Goal: Transaction & Acquisition: Obtain resource

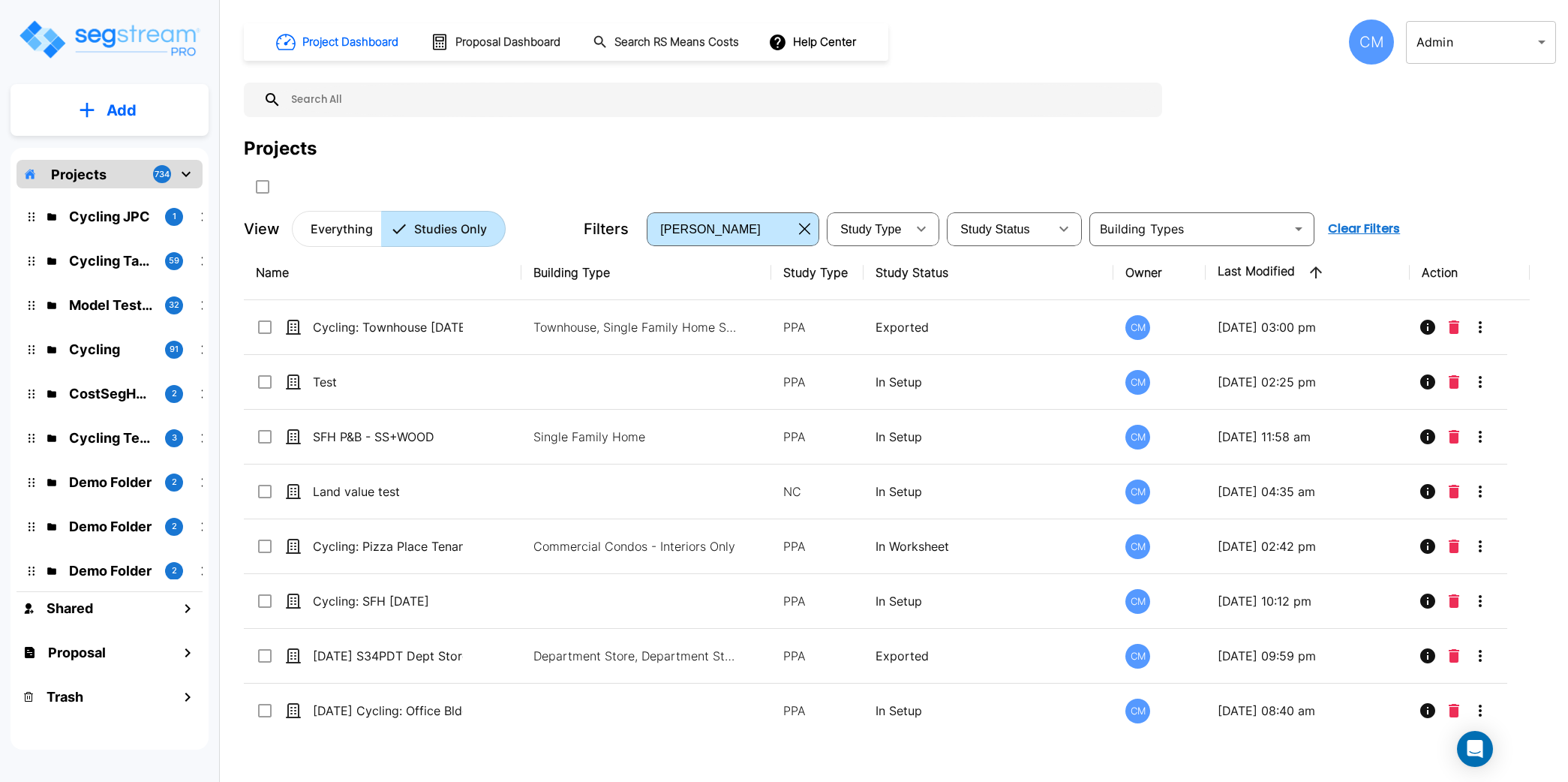
click at [1385, 45] on div "CM" at bounding box center [1371, 41] width 45 height 45
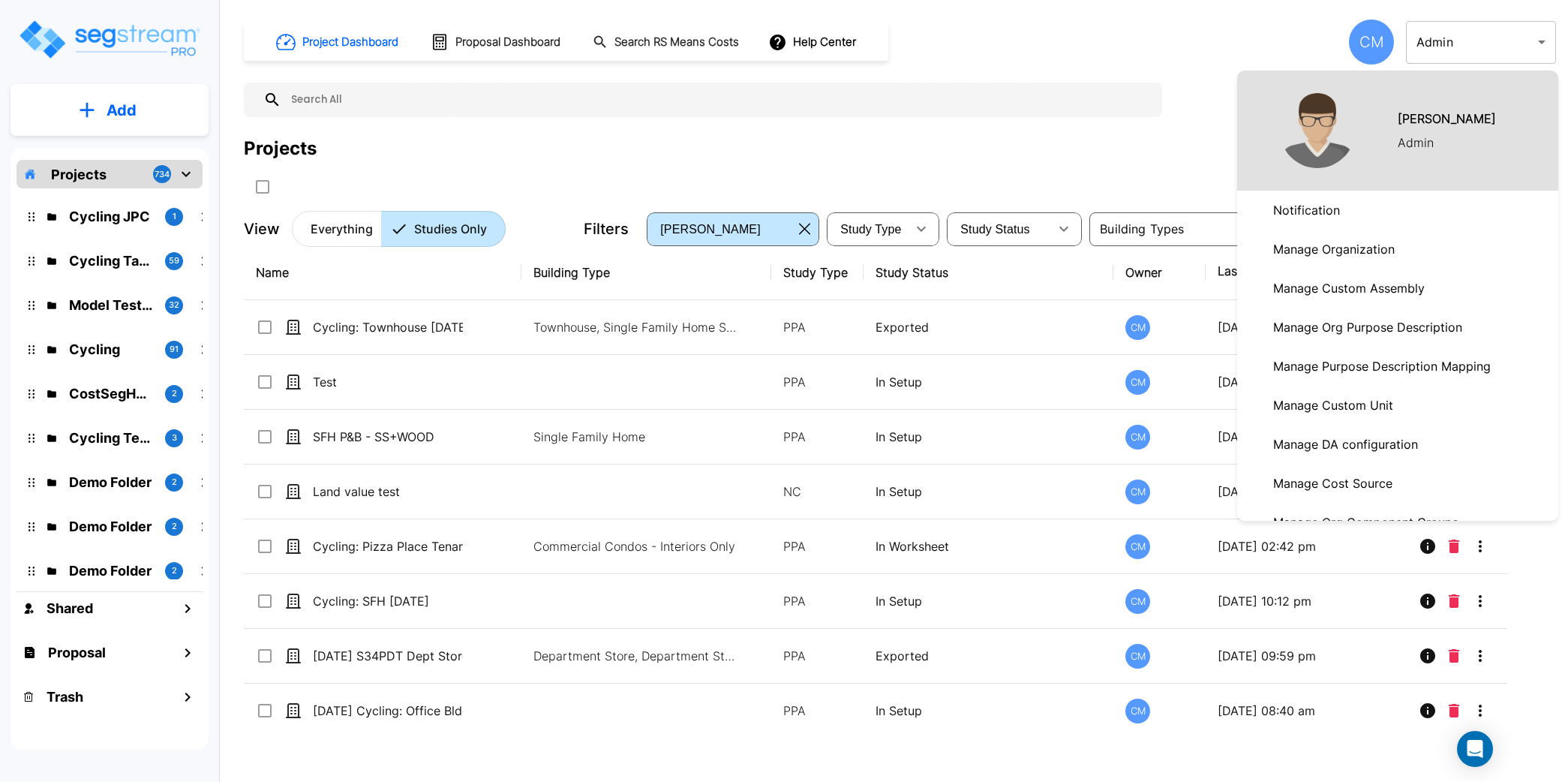
click at [1343, 248] on p "Manage Organization" at bounding box center [1334, 249] width 133 height 30
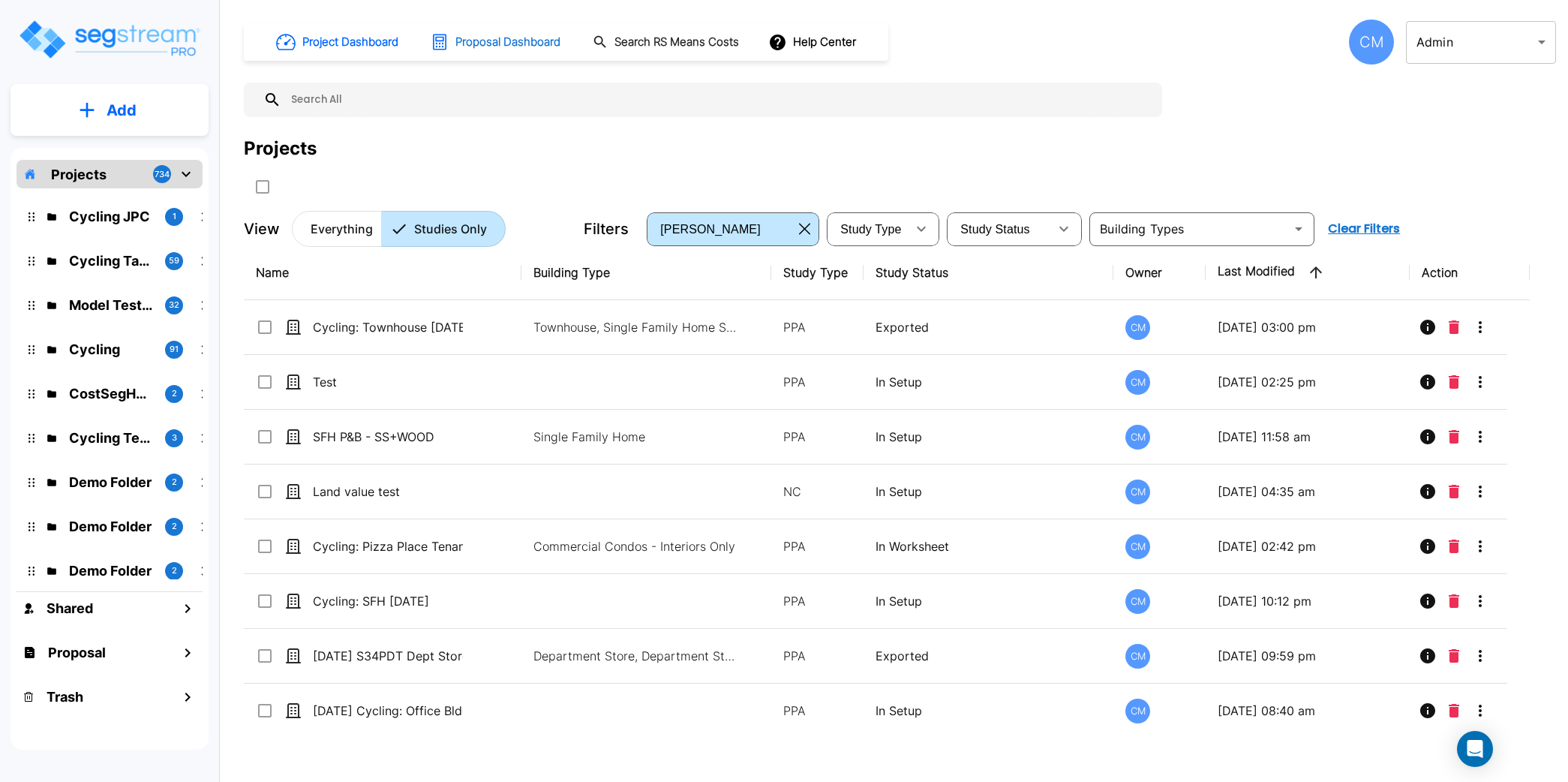
click at [553, 44] on h1 "Proposal Dashboard" at bounding box center [507, 42] width 105 height 17
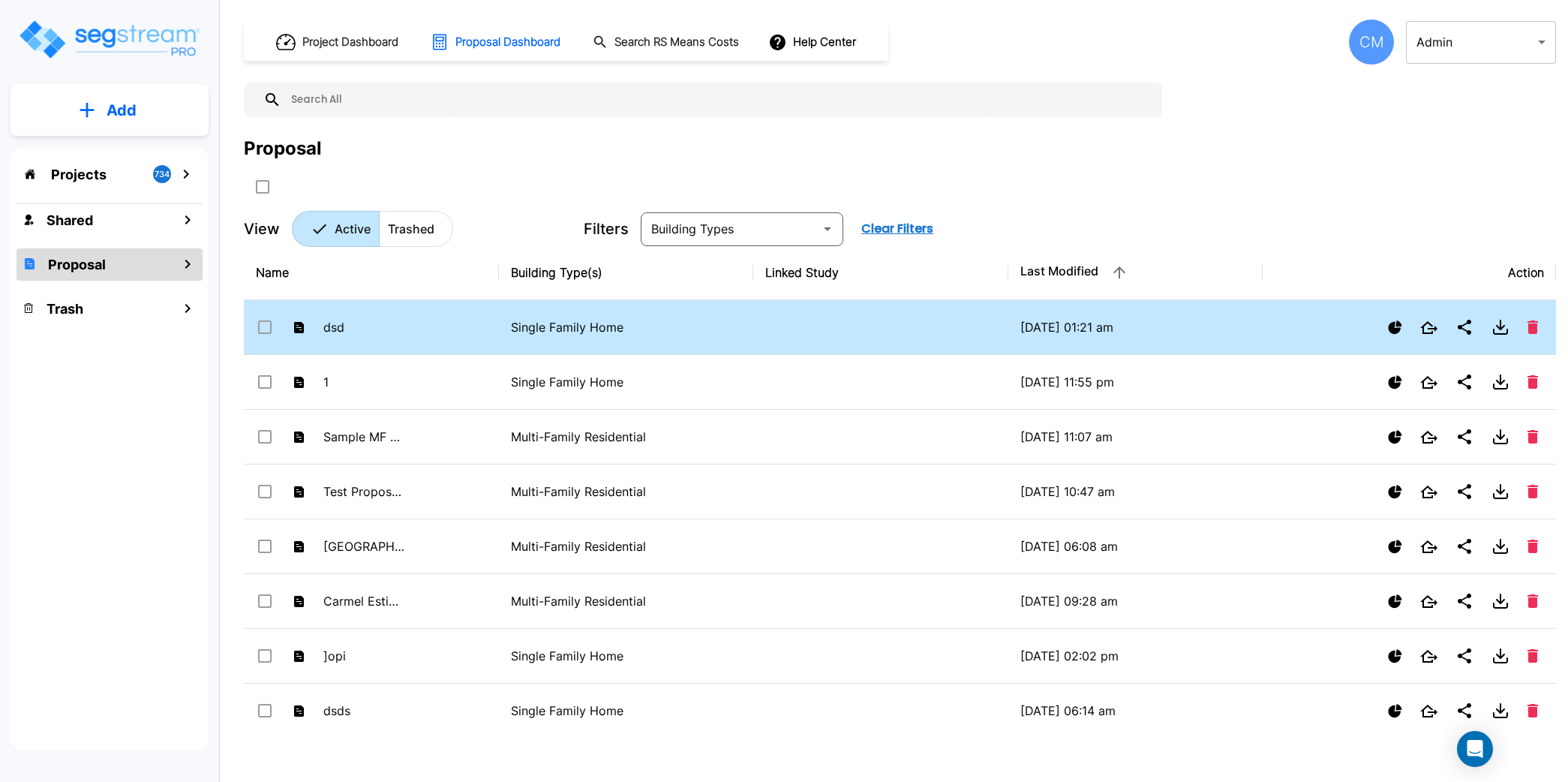
click at [1019, 324] on td "[DATE] 01:21 am" at bounding box center [1136, 327] width 255 height 55
checkbox input "true"
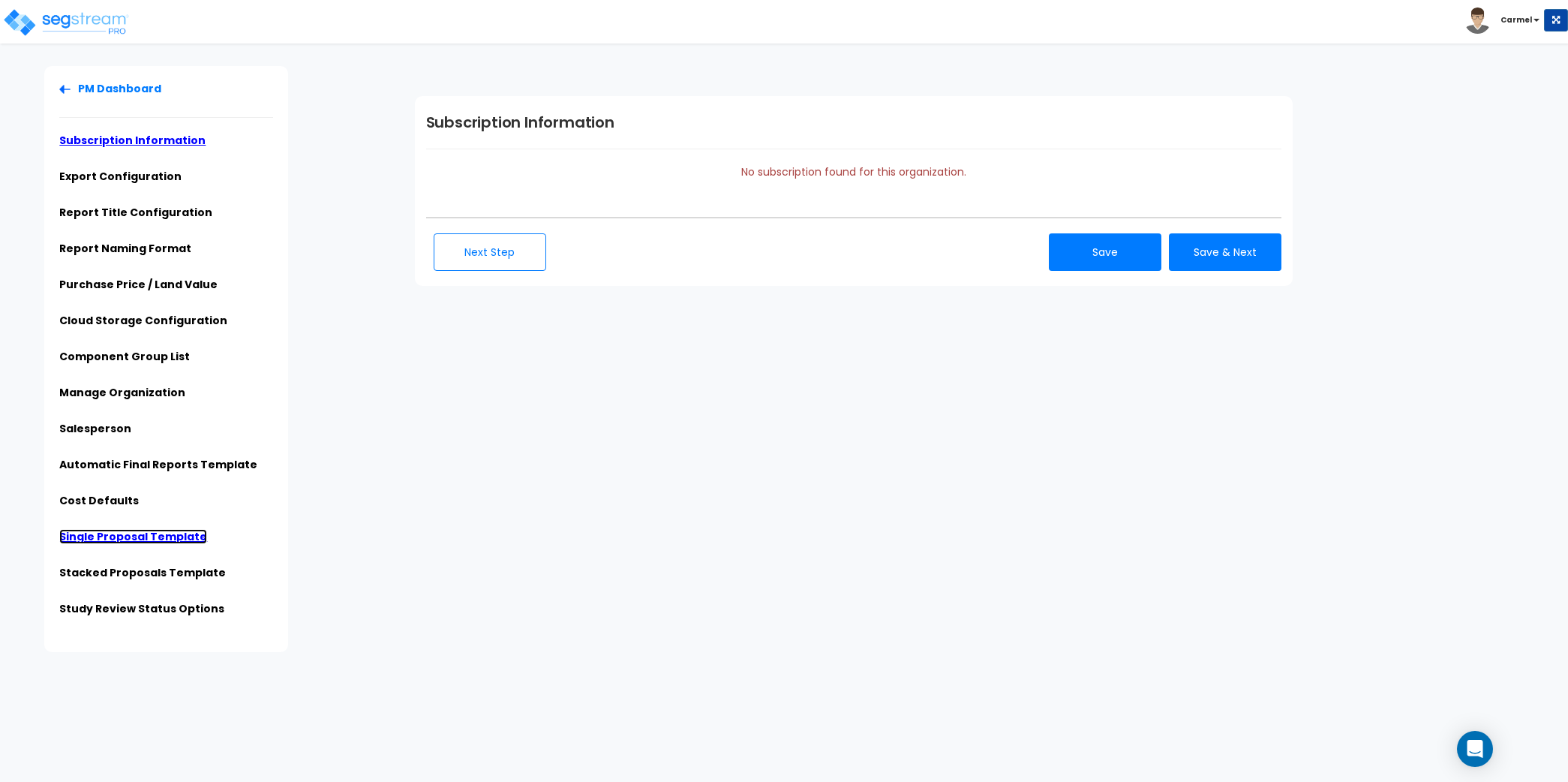
click at [122, 536] on link "Single Proposal Template" at bounding box center [133, 537] width 148 height 15
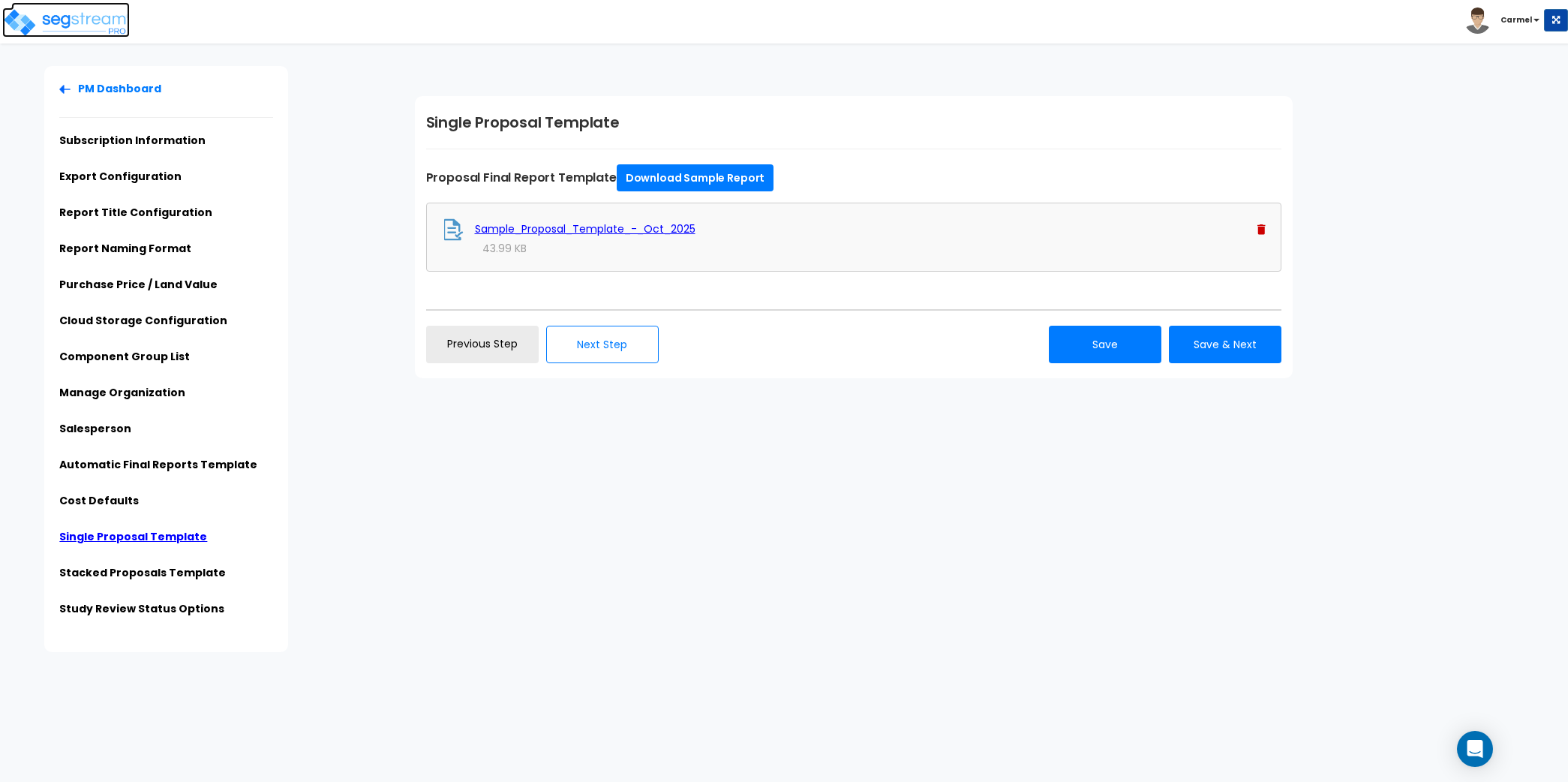
click at [96, 27] on img at bounding box center [66, 23] width 128 height 30
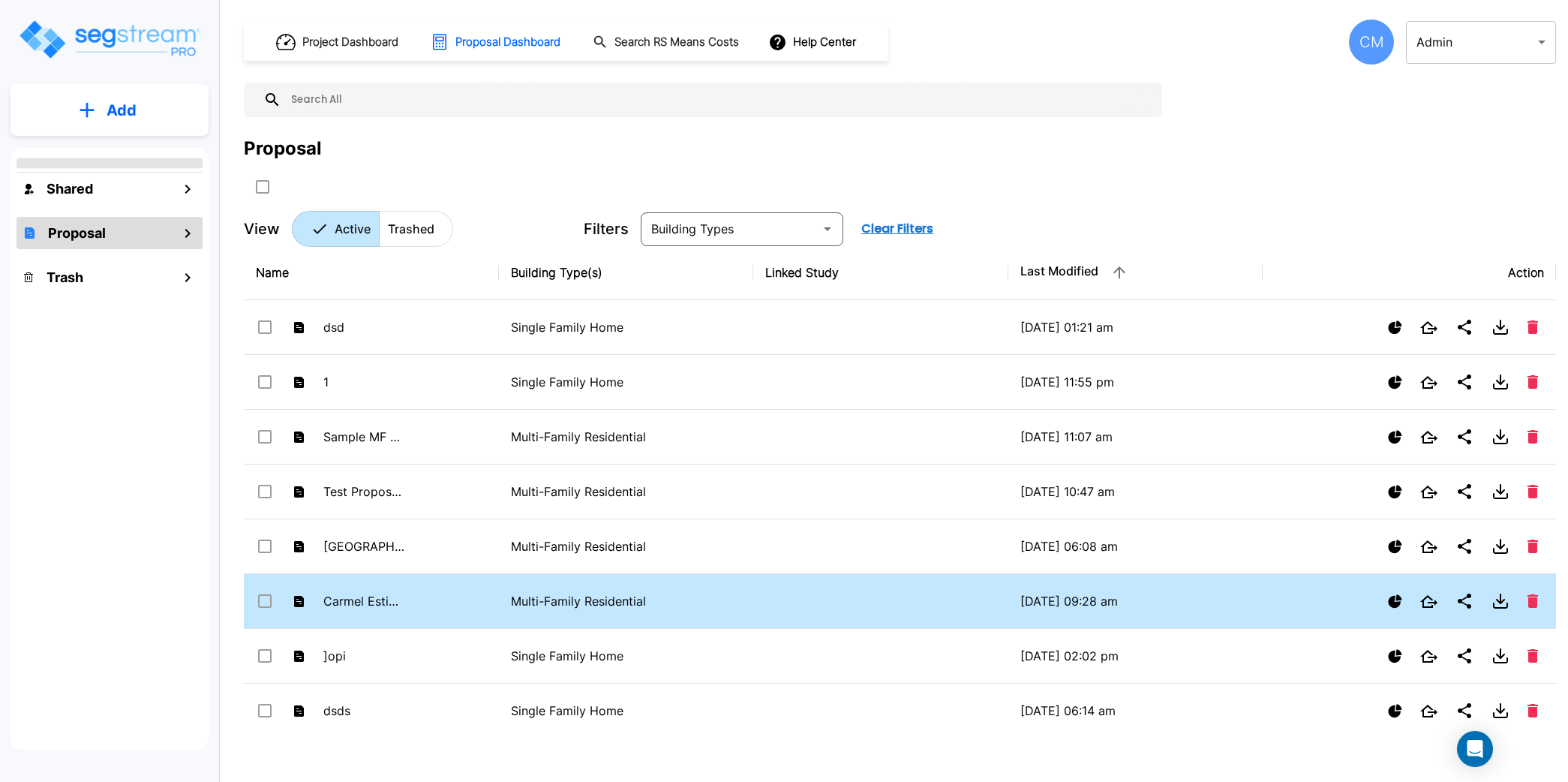
click at [753, 584] on td at bounding box center [881, 601] width 255 height 55
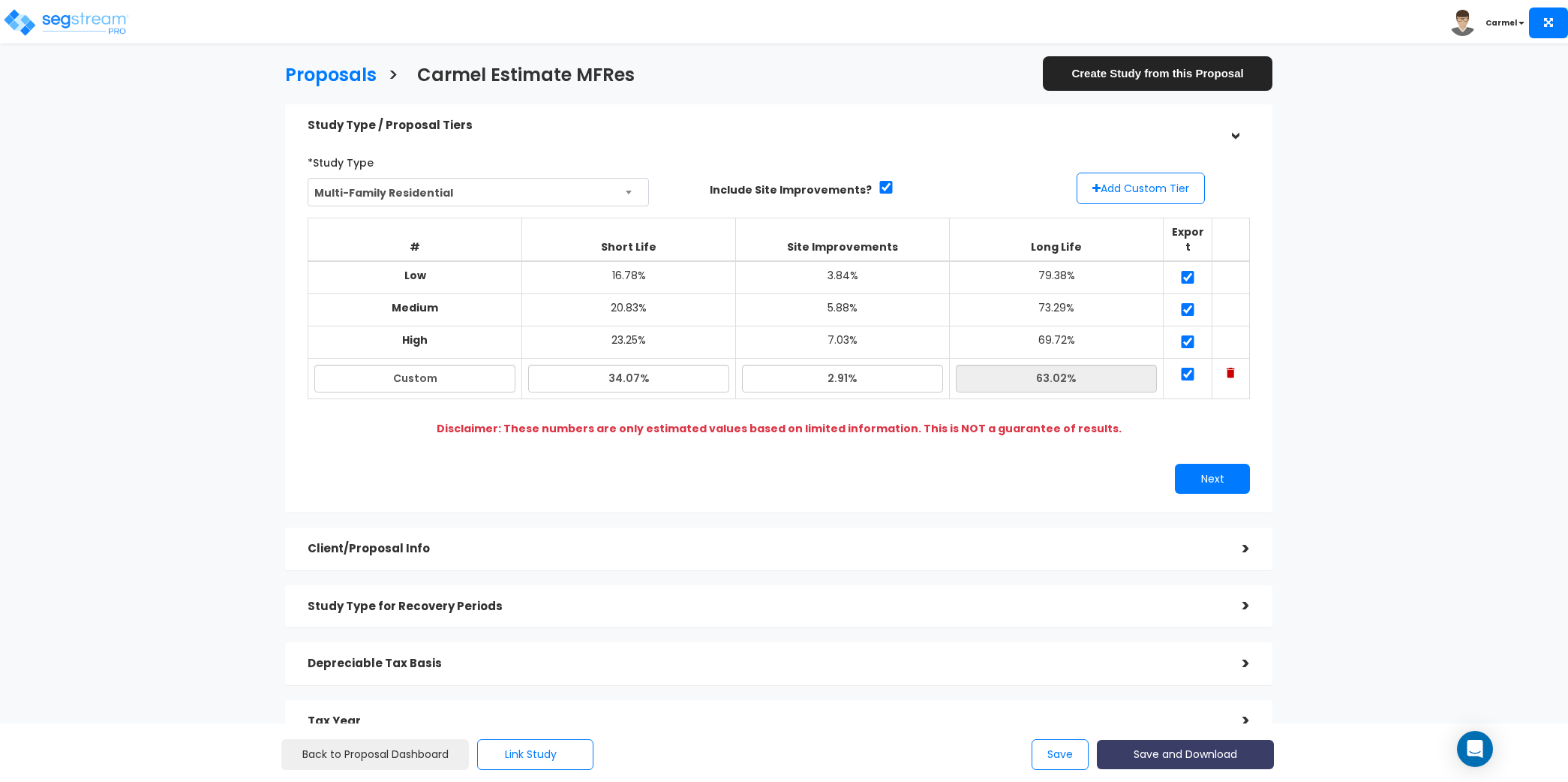
click at [1169, 743] on button "Save and Download" at bounding box center [1185, 754] width 177 height 30
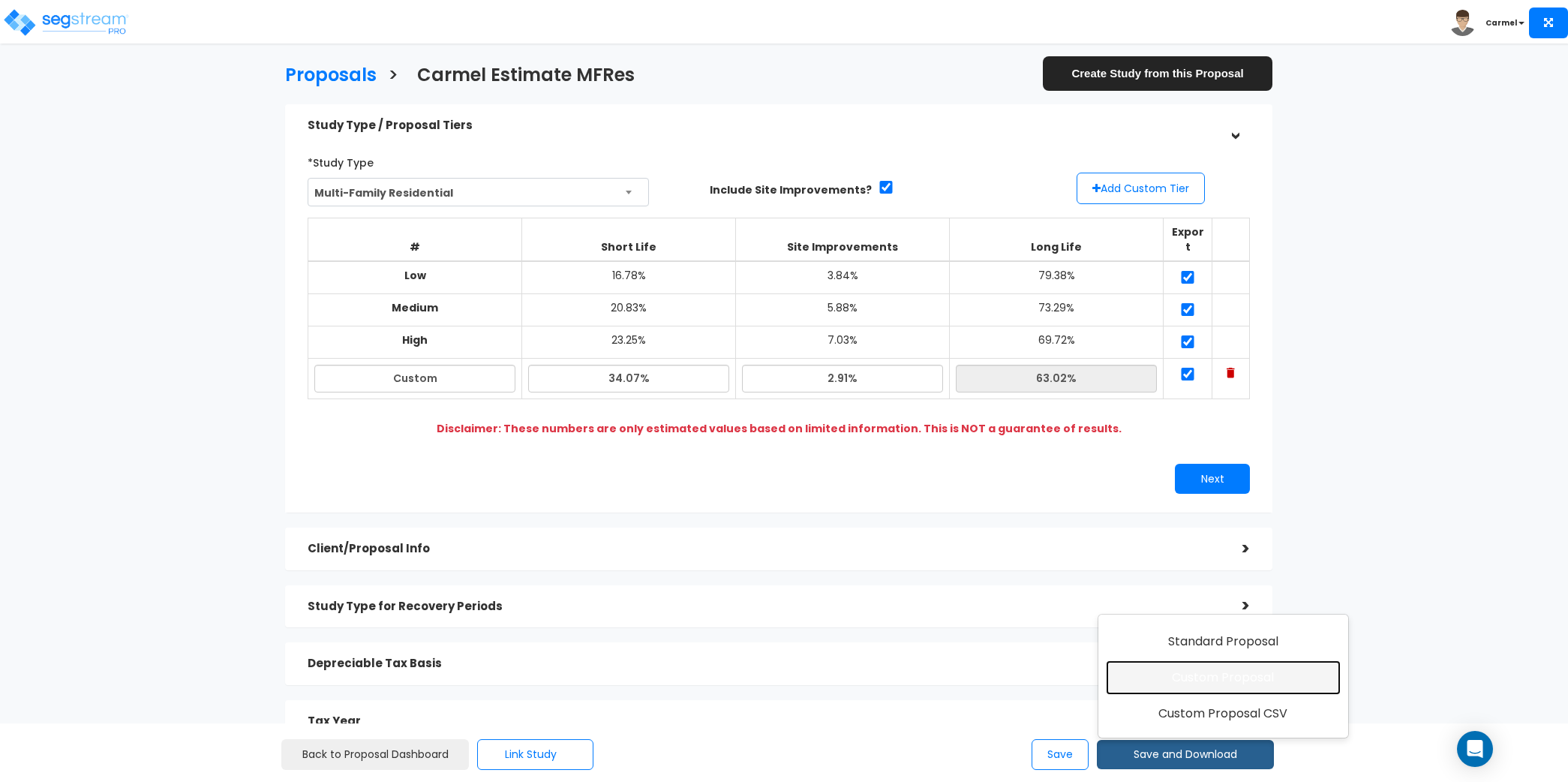
click at [1191, 691] on link "Custom Proposal" at bounding box center [1223, 677] width 235 height 35
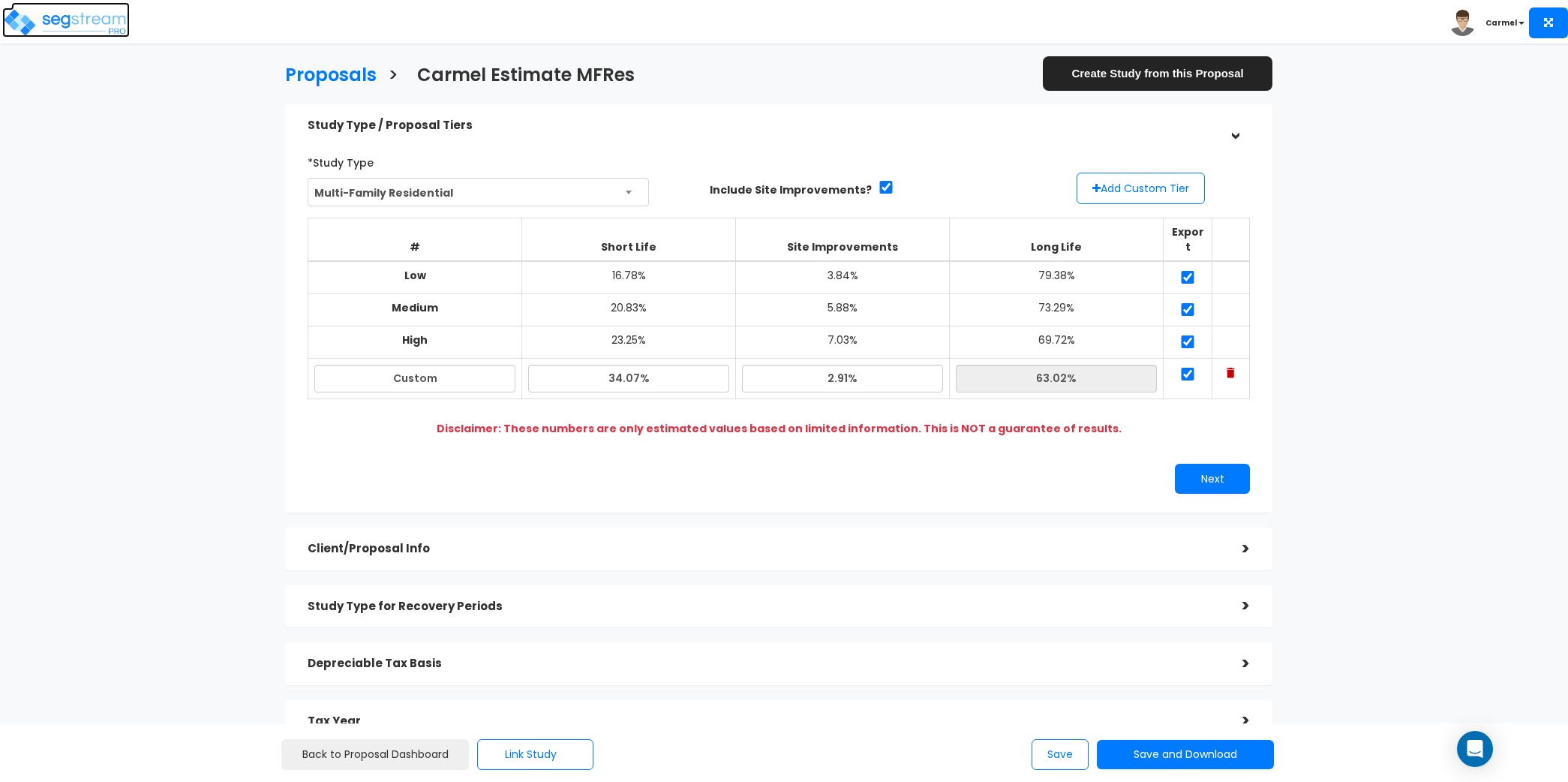
click at [77, 30] on img at bounding box center [66, 23] width 128 height 30
